Goal: Transaction & Acquisition: Purchase product/service

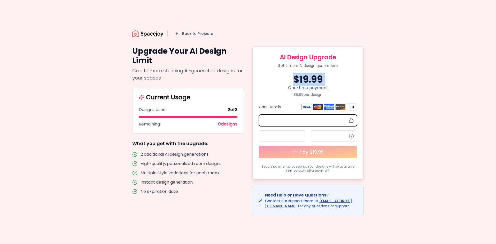
click at [295, 78] on div "$ 19.99" at bounding box center [308, 79] width 98 height 10
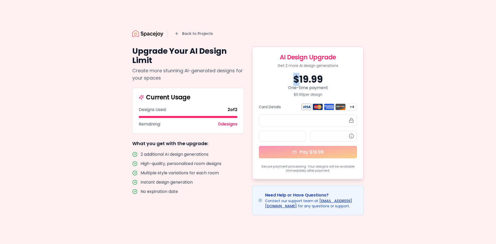
click at [295, 78] on div "$ 19.99" at bounding box center [308, 79] width 98 height 10
drag, startPoint x: 286, startPoint y: 71, endPoint x: 349, endPoint y: 88, distance: 65.8
click at [349, 88] on div "AI Design Upgrade Get 2 more AI design generations $ 19.99 One-time payment $ 9…" at bounding box center [308, 112] width 112 height 133
click at [349, 88] on div "One-time payment" at bounding box center [308, 88] width 98 height 6
drag, startPoint x: 272, startPoint y: 64, endPoint x: 355, endPoint y: 91, distance: 87.4
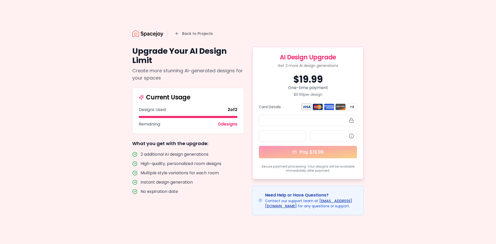
click at [355, 91] on div "AI Design Upgrade Get 2 more AI design generations $ 19.99 One-time payment $ 9…" at bounding box center [308, 112] width 112 height 133
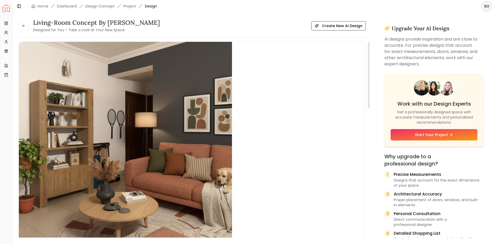
click at [158, 156] on img "1 / 1" at bounding box center [125, 148] width 213 height 213
click at [215, 174] on img "1 / 1" at bounding box center [125, 148] width 213 height 213
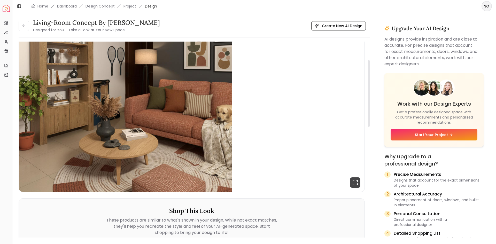
scroll to position [52, 0]
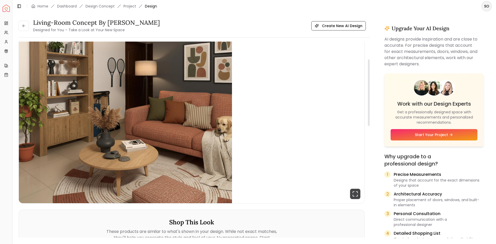
click at [216, 155] on img "1 / 1" at bounding box center [125, 96] width 213 height 213
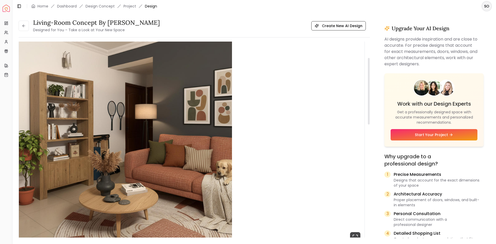
scroll to position [0, 0]
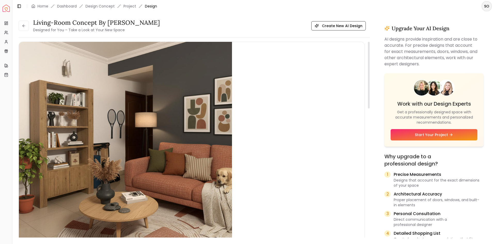
click at [186, 151] on img "1 / 1" at bounding box center [125, 148] width 213 height 213
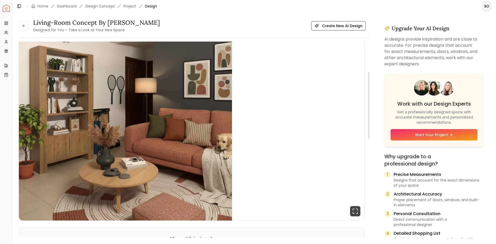
scroll to position [26, 0]
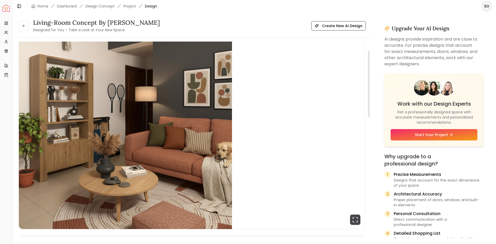
click at [117, 181] on img "1 / 1" at bounding box center [125, 122] width 213 height 213
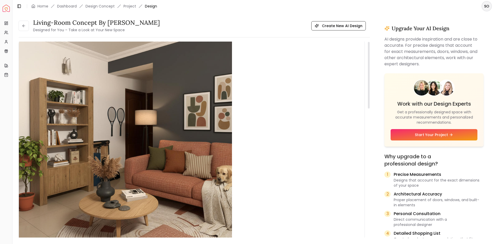
scroll to position [0, 0]
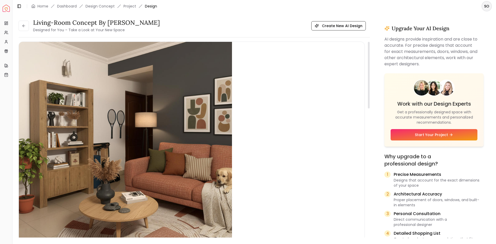
click at [163, 104] on img "1 / 1" at bounding box center [125, 148] width 213 height 213
click at [190, 123] on img "1 / 1" at bounding box center [125, 148] width 213 height 213
click at [140, 137] on img "1 / 1" at bounding box center [125, 148] width 213 height 213
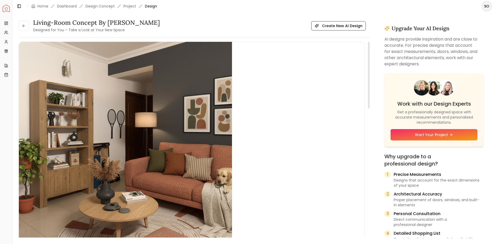
click at [105, 134] on img "1 / 1" at bounding box center [125, 148] width 213 height 213
click at [123, 116] on img "1 / 1" at bounding box center [125, 148] width 213 height 213
click at [150, 119] on img "1 / 1" at bounding box center [125, 148] width 213 height 213
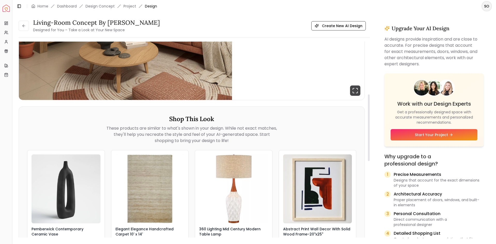
scroll to position [26, 0]
